Goal: Task Accomplishment & Management: Complete application form

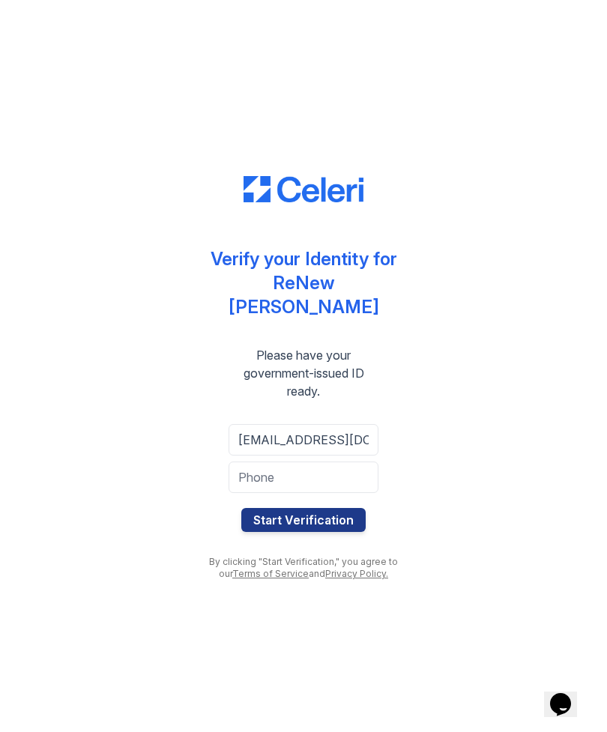
type input "[EMAIL_ADDRESS][DOMAIN_NAME]"
click at [259, 465] on input "tel" at bounding box center [303, 476] width 150 height 31
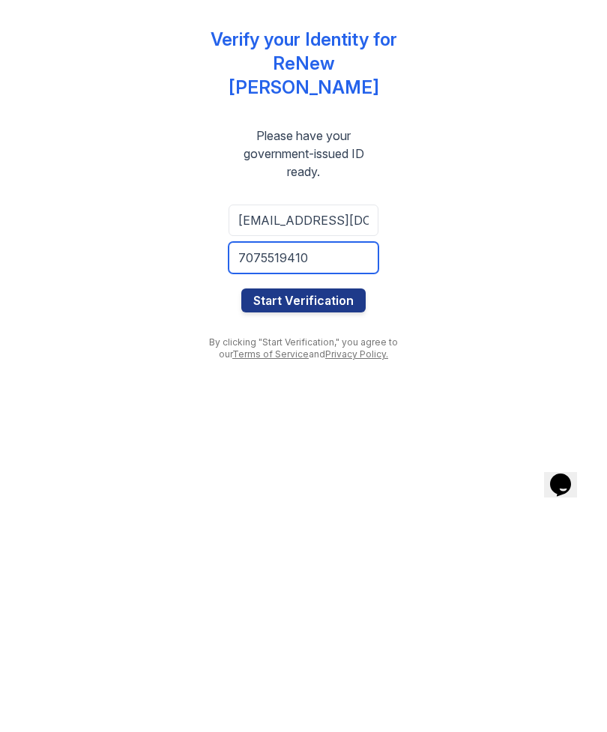
type input "7075519410"
click at [298, 508] on button "Start Verification" at bounding box center [303, 520] width 124 height 24
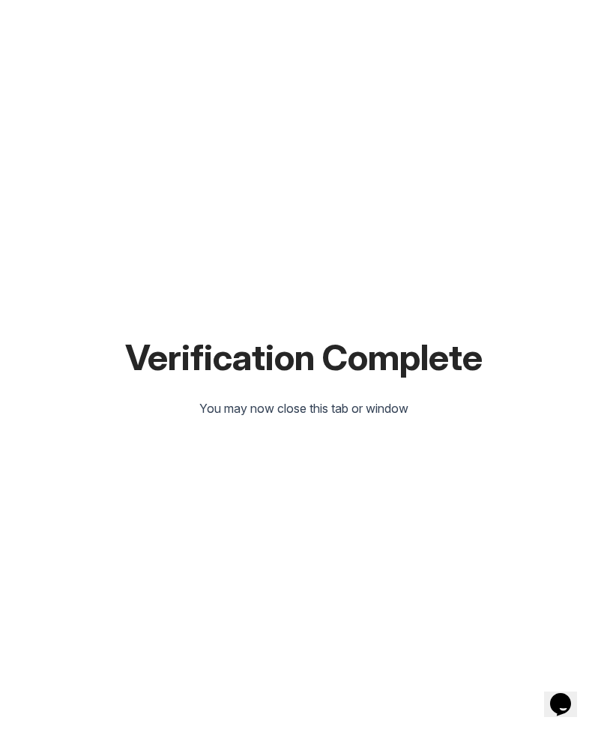
click at [235, 470] on div "Verification Complete You may now close this tab or window" at bounding box center [303, 366] width 559 height 732
click at [189, 494] on div "Verification Complete You may now close this tab or window" at bounding box center [303, 366] width 559 height 732
